Goal: Transaction & Acquisition: Purchase product/service

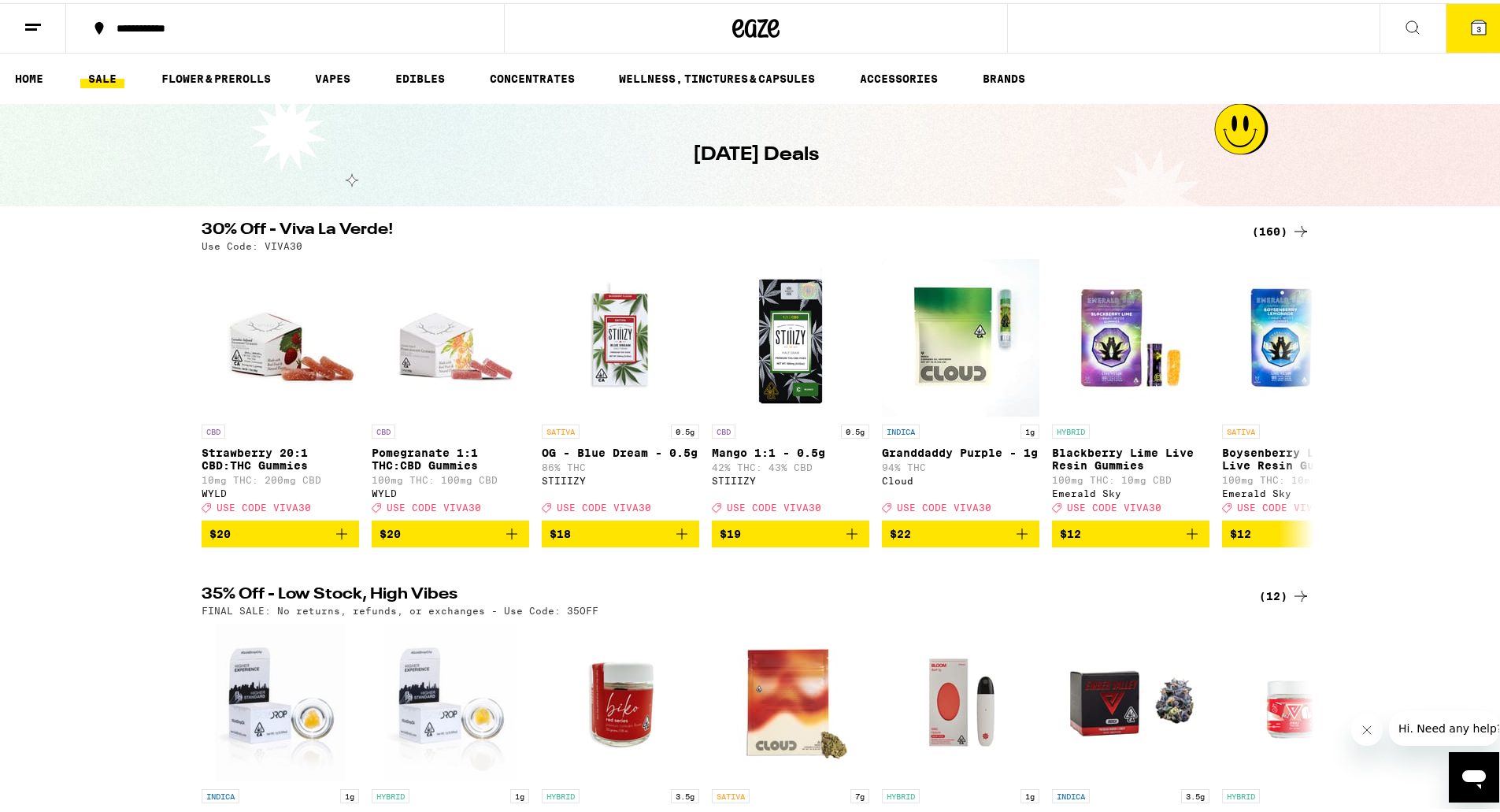
click at [1283, 223] on div "(160)" at bounding box center [1282, 228] width 59 height 19
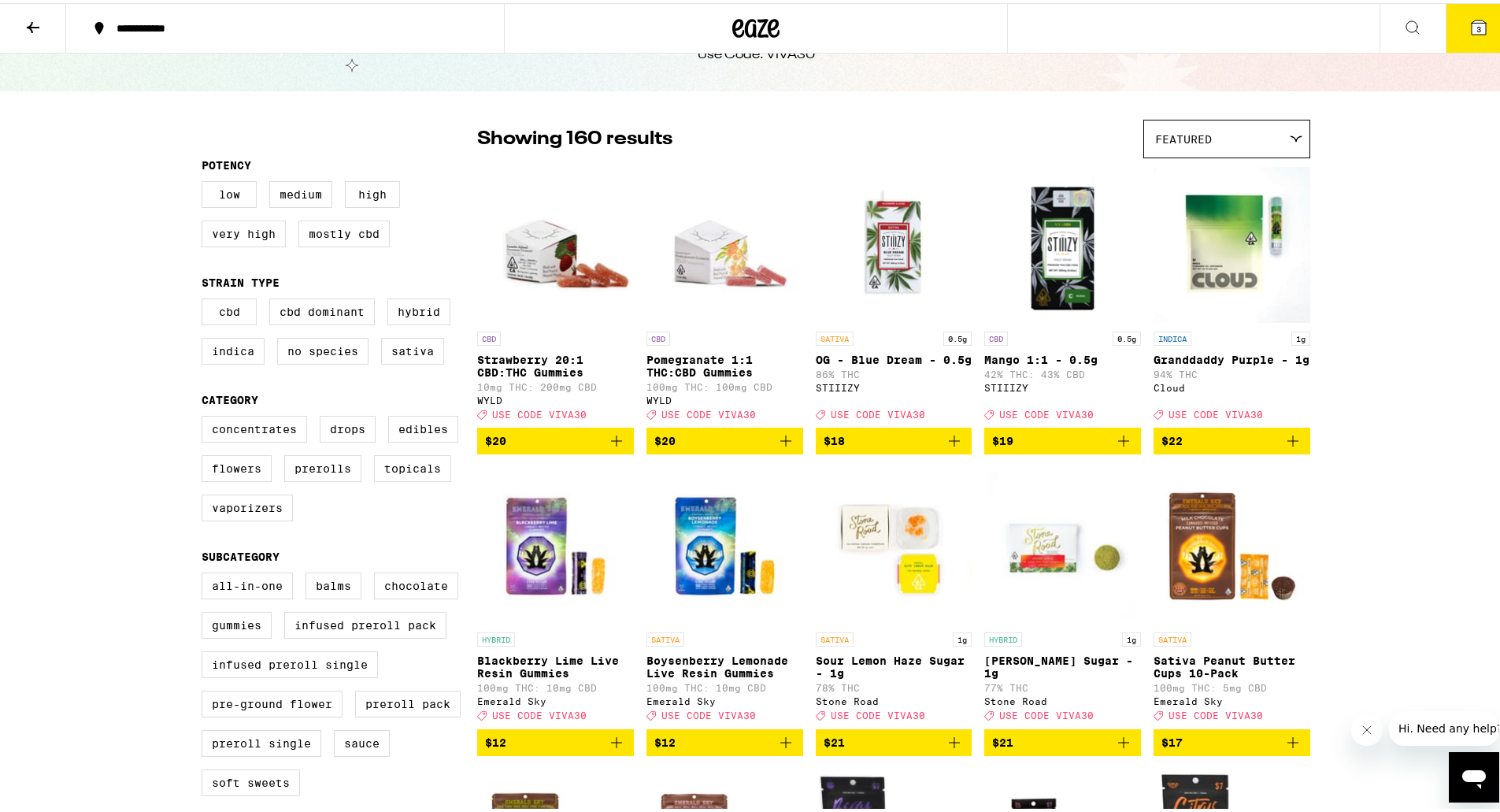
scroll to position [94, 0]
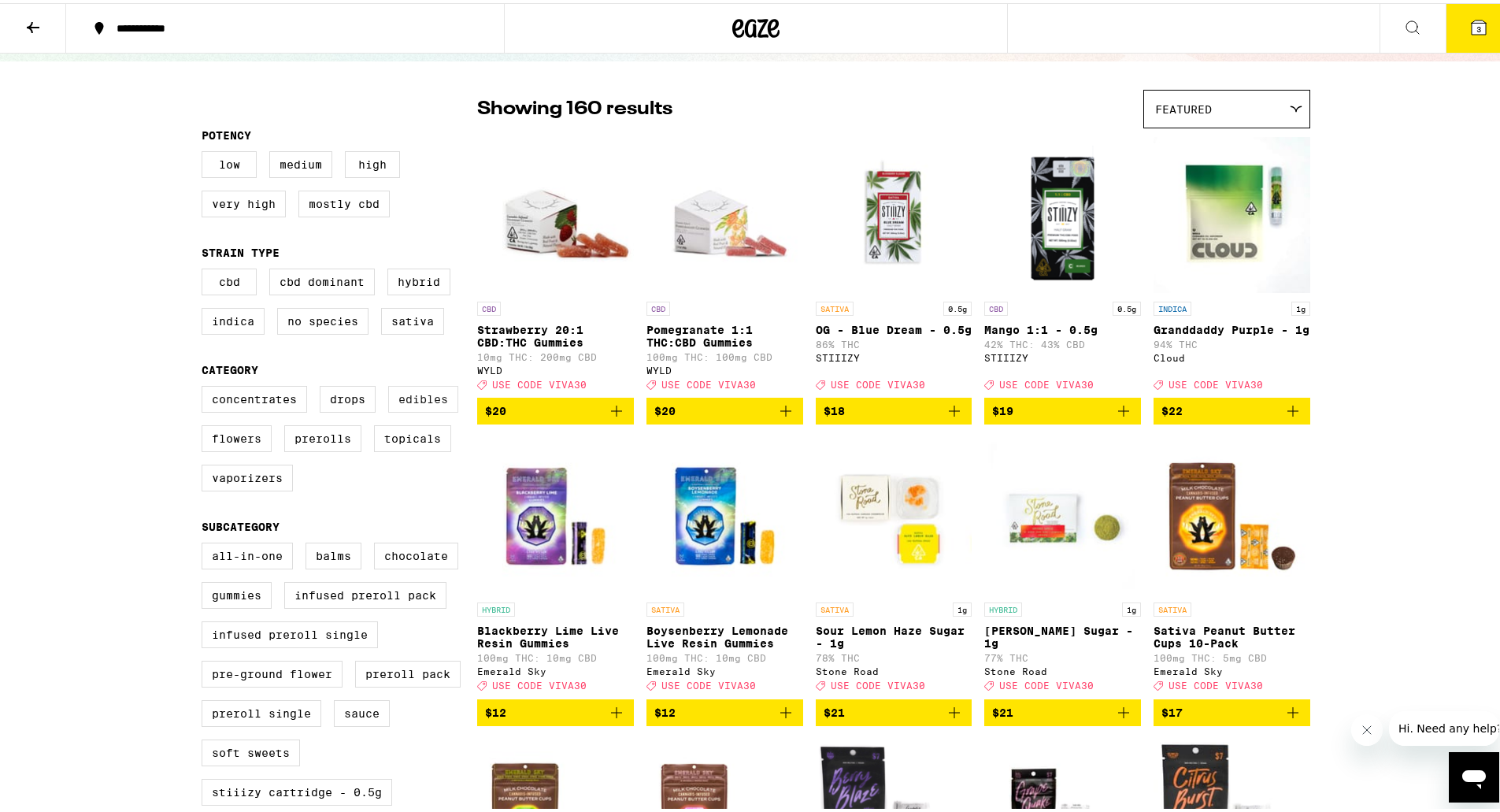
click at [412, 405] on label "Edibles" at bounding box center [423, 395] width 70 height 27
click at [205, 386] on input "Edibles" at bounding box center [204, 385] width 1 height 1
checkbox input "true"
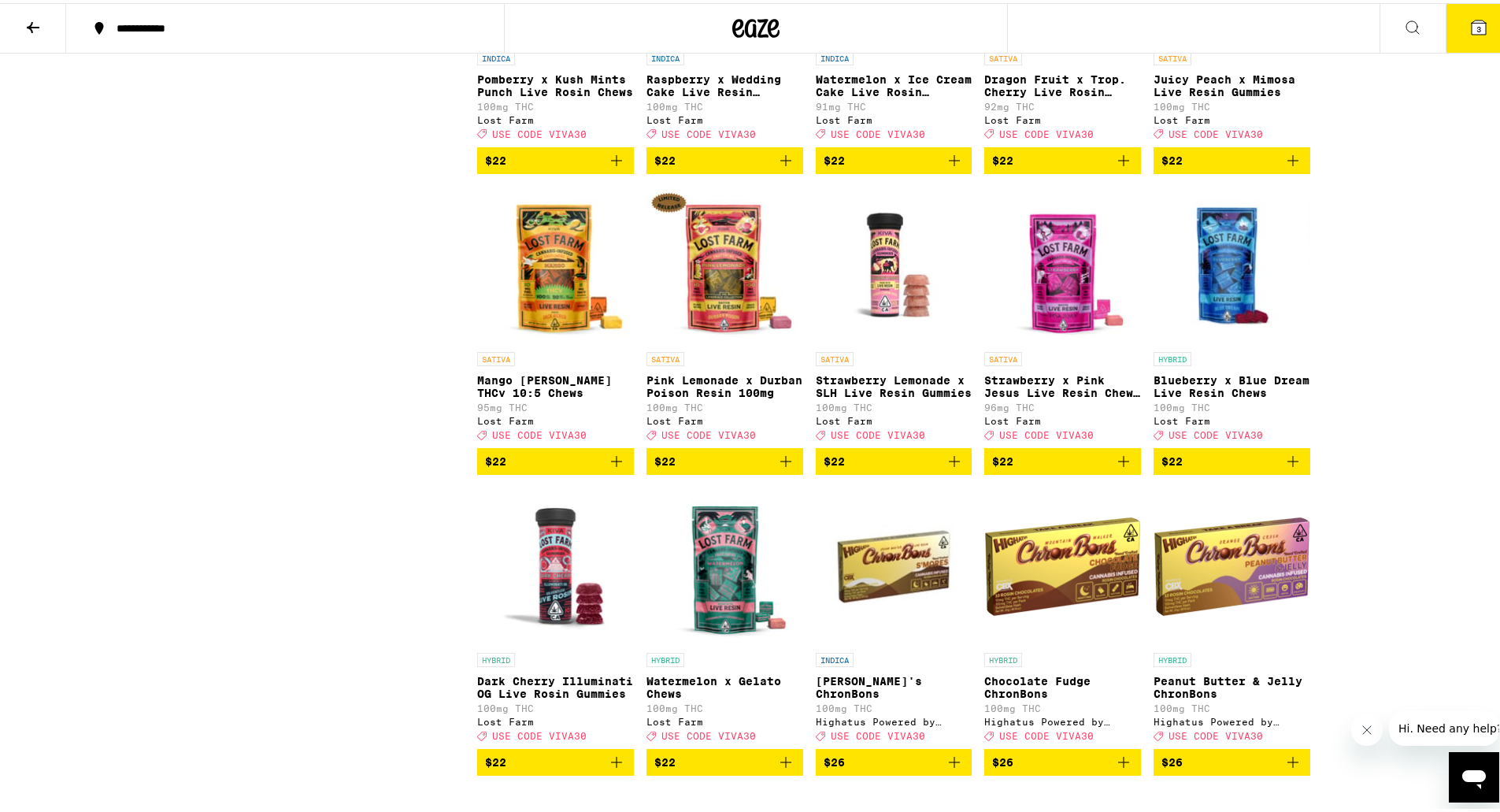
scroll to position [3611, 0]
